Goal: Find specific page/section: Find specific page/section

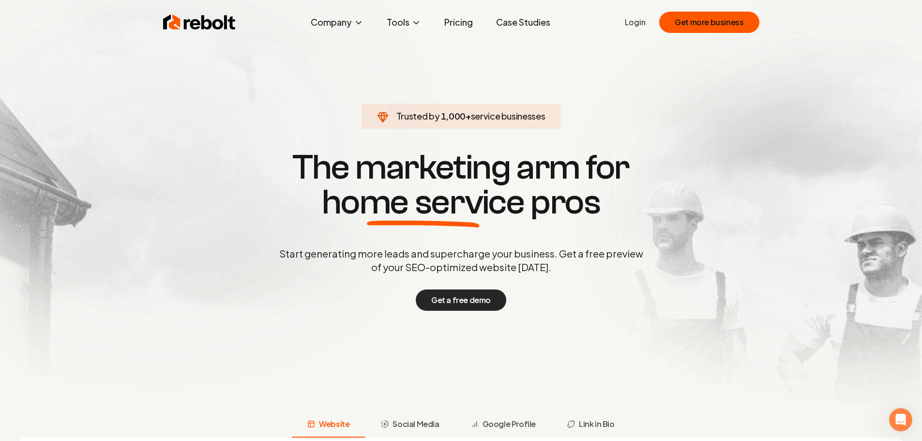
click at [463, 303] on button "Get a free demo" at bounding box center [461, 299] width 91 height 21
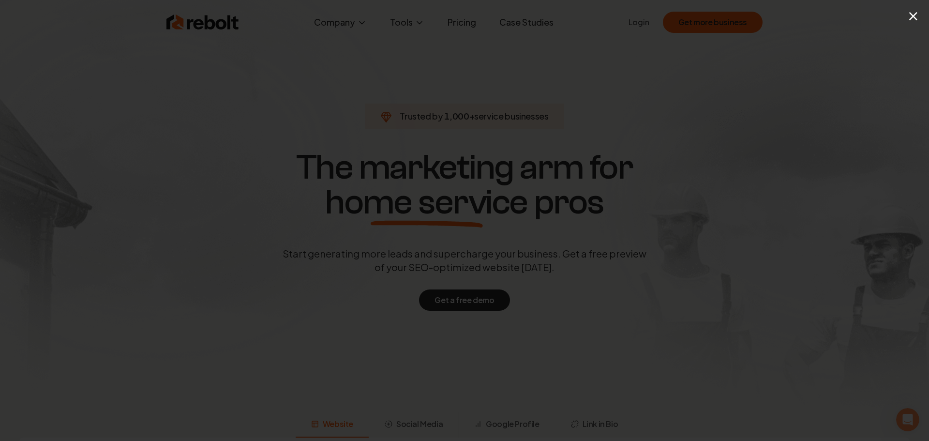
click at [751, 60] on div "×" at bounding box center [464, 220] width 929 height 441
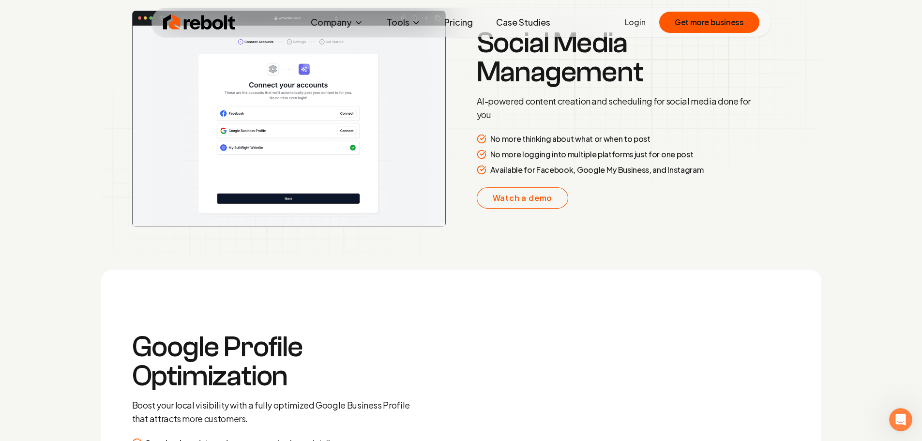
scroll to position [1678, 0]
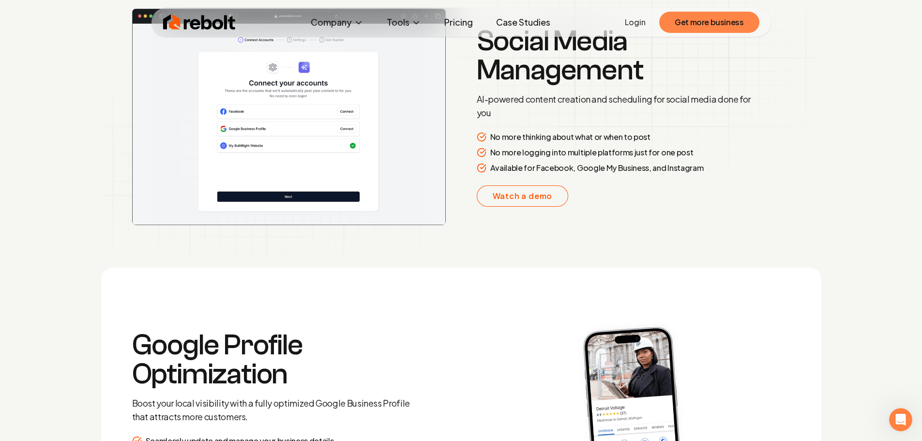
click at [702, 26] on button "Get more business" at bounding box center [709, 22] width 100 height 21
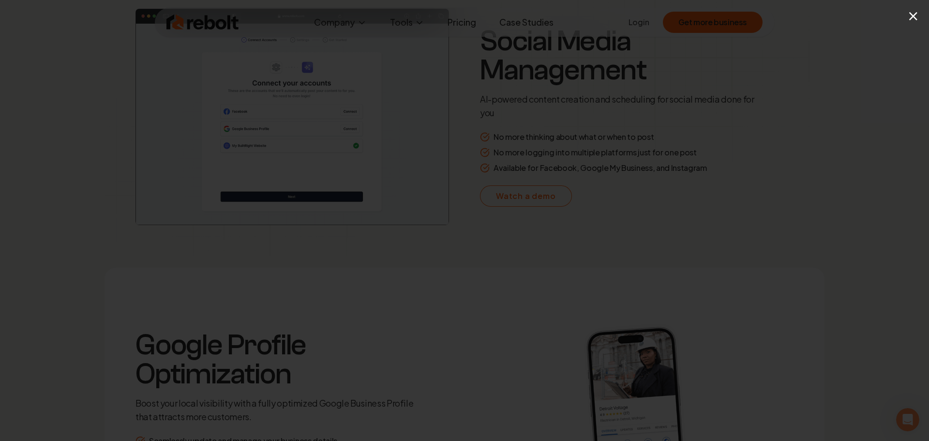
click at [712, 92] on iframe at bounding box center [464, 230] width 929 height 276
click at [909, 20] on button "×" at bounding box center [914, 16] width 12 height 22
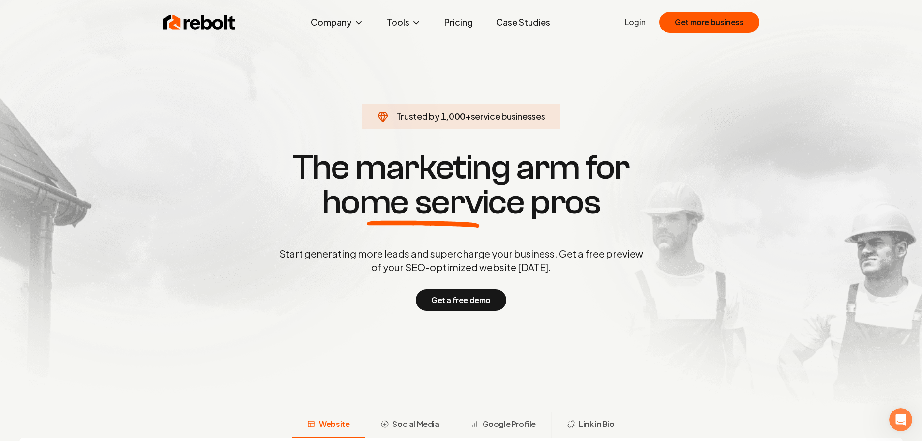
scroll to position [0, 0]
